Goal: Task Accomplishment & Management: Manage account settings

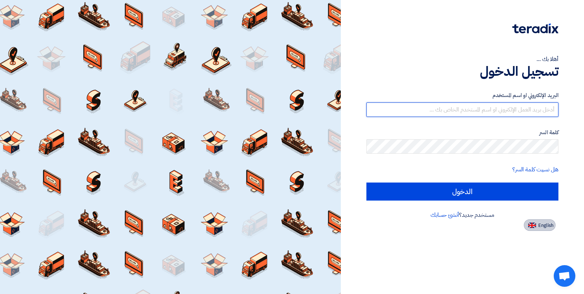
type input "[EMAIL_ADDRESS][DOMAIN_NAME]"
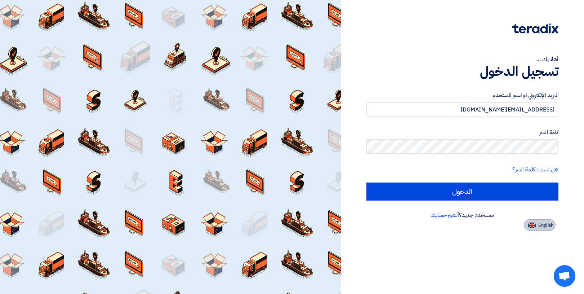
click at [535, 225] on img at bounding box center [532, 224] width 8 height 5
type input "Sign in"
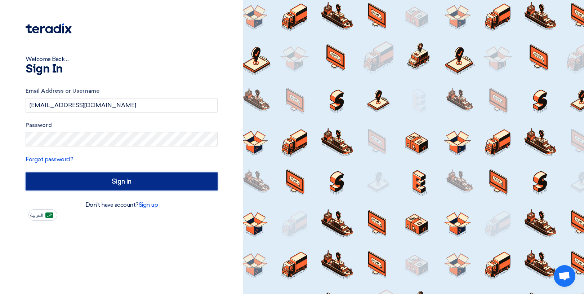
click at [151, 188] on input "Sign in" at bounding box center [122, 181] width 192 height 18
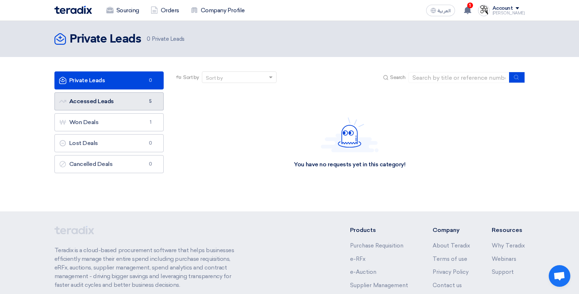
click at [132, 103] on link "Accessed Leads Accessed Leads 5" at bounding box center [109, 101] width 110 height 18
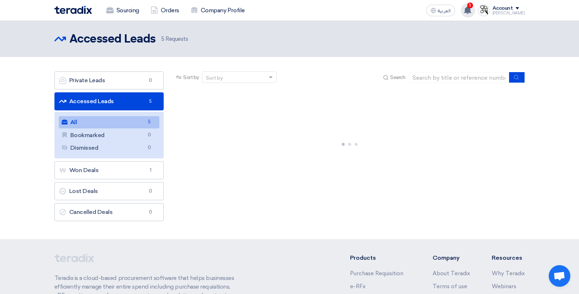
click at [473, 8] on span "1" at bounding box center [470, 6] width 6 height 6
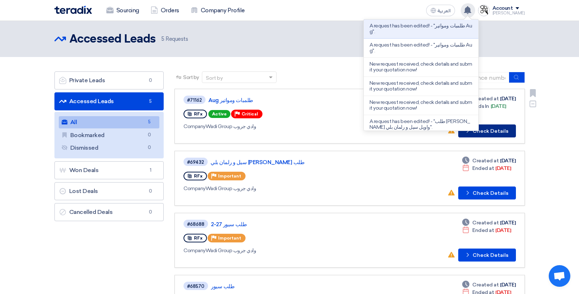
click at [503, 135] on button "Check details Check Details" at bounding box center [487, 130] width 58 height 13
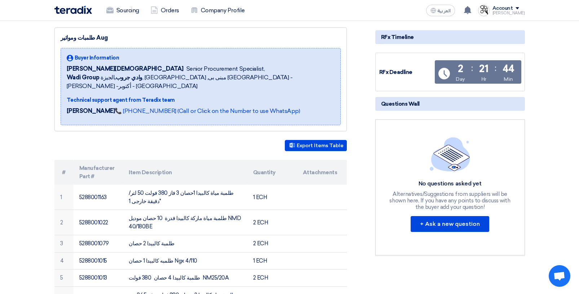
scroll to position [108, 0]
